Goal: Transaction & Acquisition: Book appointment/travel/reservation

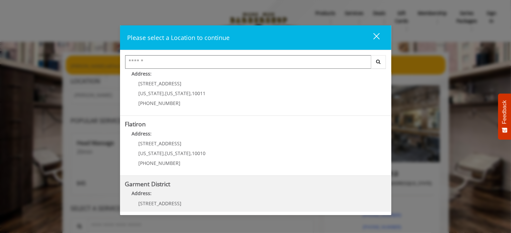
scroll to position [159, 0]
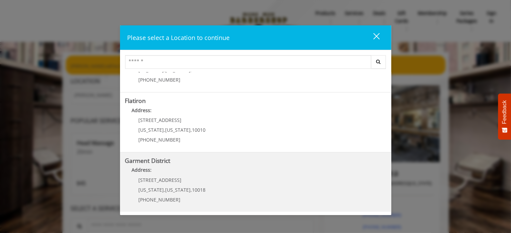
click at [322, 174] on District "Address:" at bounding box center [255, 172] width 261 height 11
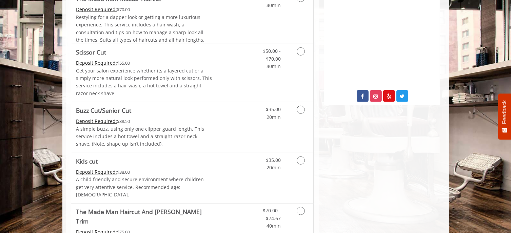
scroll to position [321, 0]
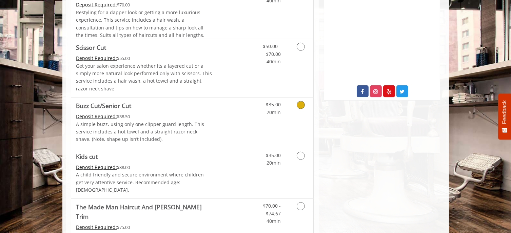
click at [301, 106] on icon "Grooming services" at bounding box center [301, 105] width 8 height 8
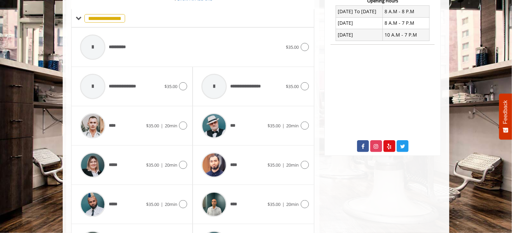
scroll to position [300, 0]
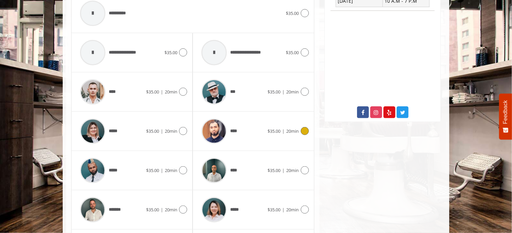
click at [304, 130] on icon at bounding box center [305, 131] width 8 height 8
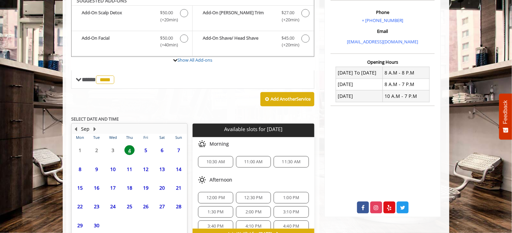
scroll to position [243, 0]
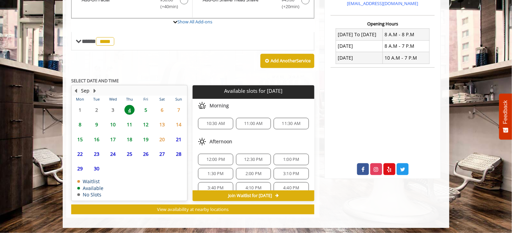
click at [216, 122] on span "10:30 AM" at bounding box center [216, 123] width 19 height 5
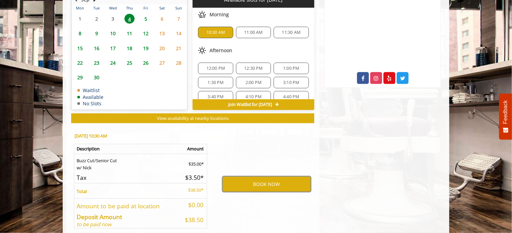
scroll to position [366, 0]
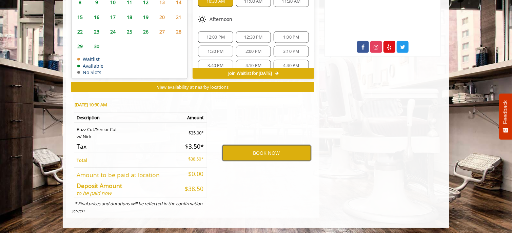
click at [269, 150] on button "BOOK NOW" at bounding box center [267, 154] width 89 height 16
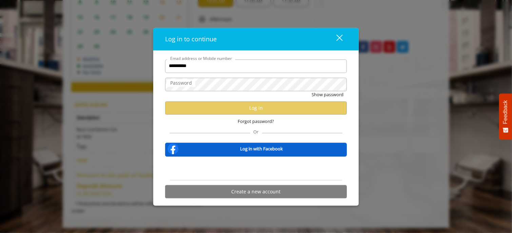
type input "**********"
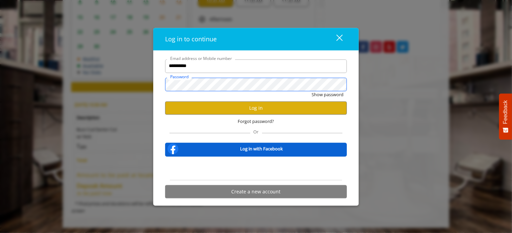
click at [312, 91] on button "Show password" at bounding box center [328, 94] width 32 height 7
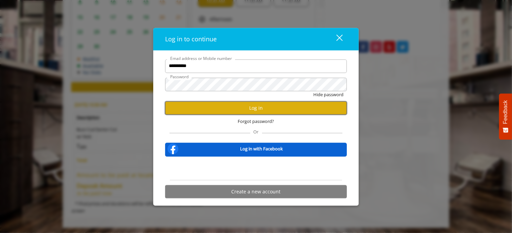
click at [182, 110] on button "Log in" at bounding box center [256, 108] width 182 height 13
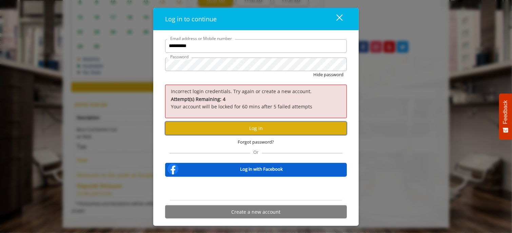
click at [221, 128] on button "Log in" at bounding box center [256, 128] width 182 height 13
click at [314, 71] on button "Hide password" at bounding box center [329, 74] width 30 height 7
click at [199, 128] on button "Log in" at bounding box center [256, 128] width 182 height 13
click at [323, 75] on button "Show password" at bounding box center [328, 74] width 32 height 7
click at [260, 141] on span "Forgot password?" at bounding box center [256, 142] width 36 height 7
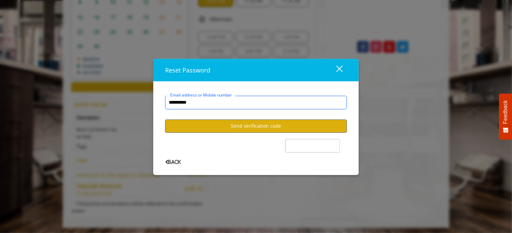
type input "**********"
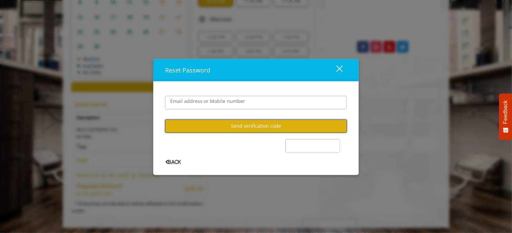
click at [228, 126] on button "Send verification code" at bounding box center [256, 125] width 182 height 13
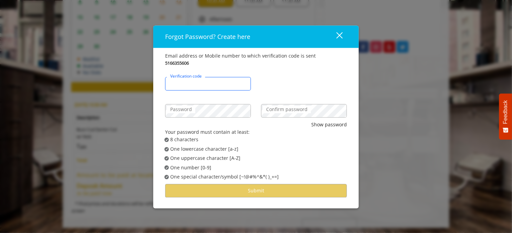
click at [213, 82] on input "Verification code" at bounding box center [208, 84] width 86 height 14
type input "******"
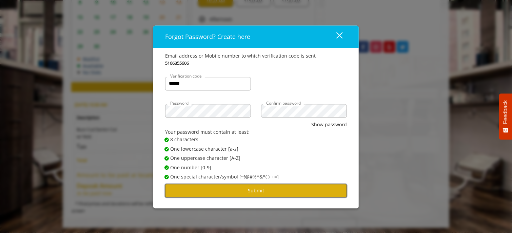
click at [274, 191] on button "Submit" at bounding box center [256, 191] width 182 height 13
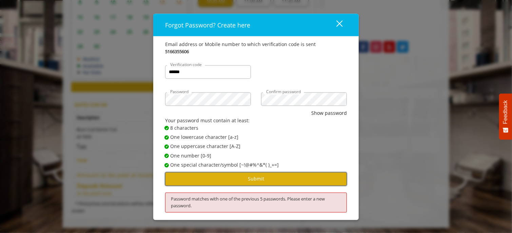
drag, startPoint x: 281, startPoint y: 181, endPoint x: 290, endPoint y: 156, distance: 26.7
click at [281, 181] on button "Submit" at bounding box center [256, 179] width 182 height 13
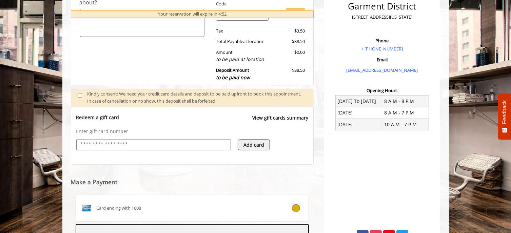
scroll to position [278, 0]
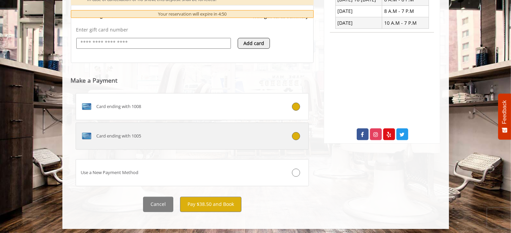
click at [296, 134] on icon at bounding box center [296, 136] width 8 height 8
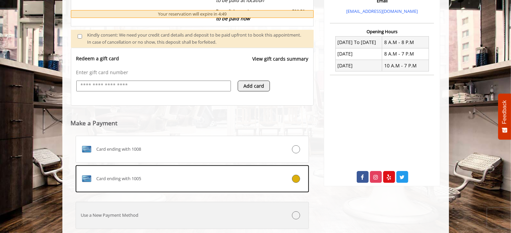
scroll to position [280, 0]
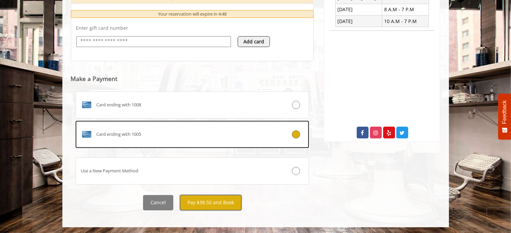
click at [208, 203] on button "Pay $38.50 and Book" at bounding box center [210, 202] width 61 height 15
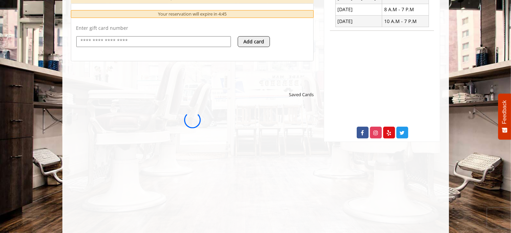
scroll to position [0, 0]
